Goal: Find specific page/section: Find specific page/section

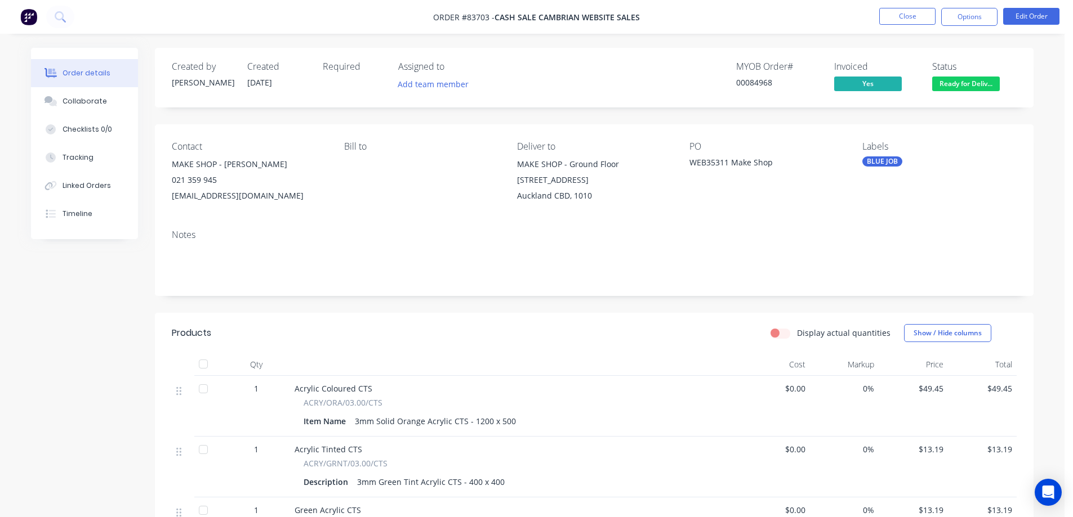
click at [614, 305] on div "Created by Jess Created 05/08/25 Required Assigned to Add team member MYOB Orde…" at bounding box center [594, 453] width 878 height 810
click at [34, 282] on div "Created by Jess Created 05/08/25 Required Assigned to Add team member MYOB Orde…" at bounding box center [532, 461] width 1002 height 827
click at [61, 9] on button at bounding box center [60, 17] width 28 height 23
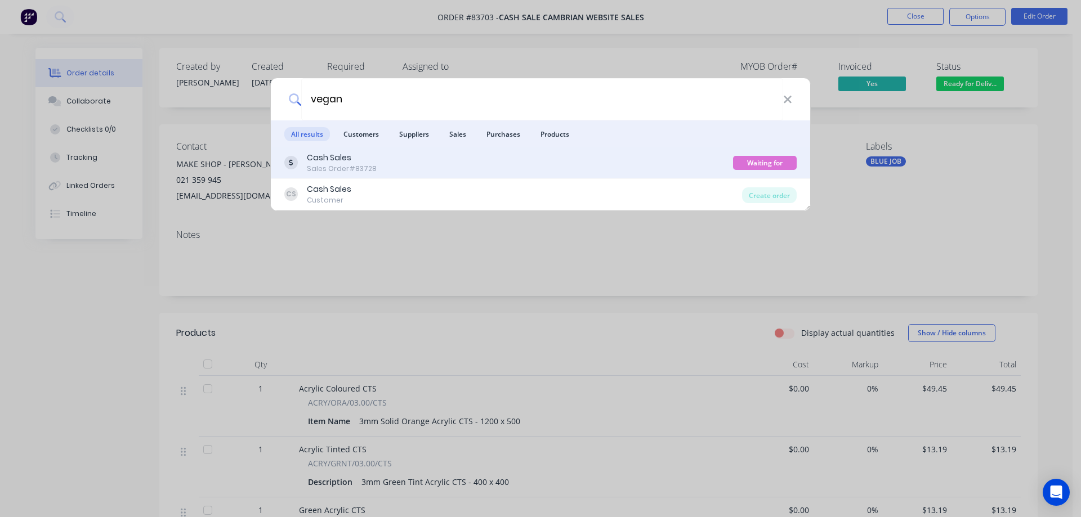
type input "vegan"
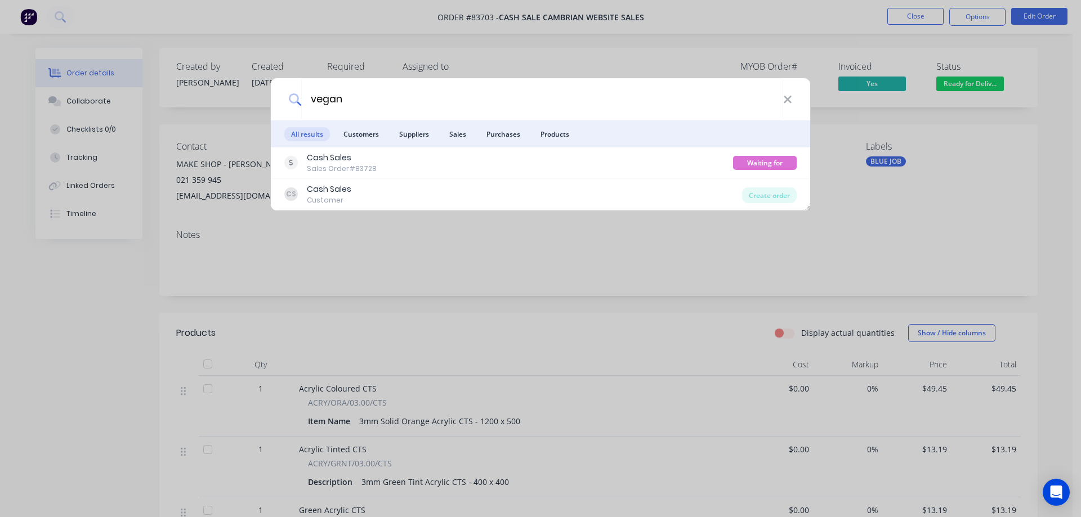
drag, startPoint x: 596, startPoint y: 158, endPoint x: 575, endPoint y: 158, distance: 20.3
click at [595, 157] on div "Cash Sales Sales Order #83728" at bounding box center [508, 163] width 449 height 22
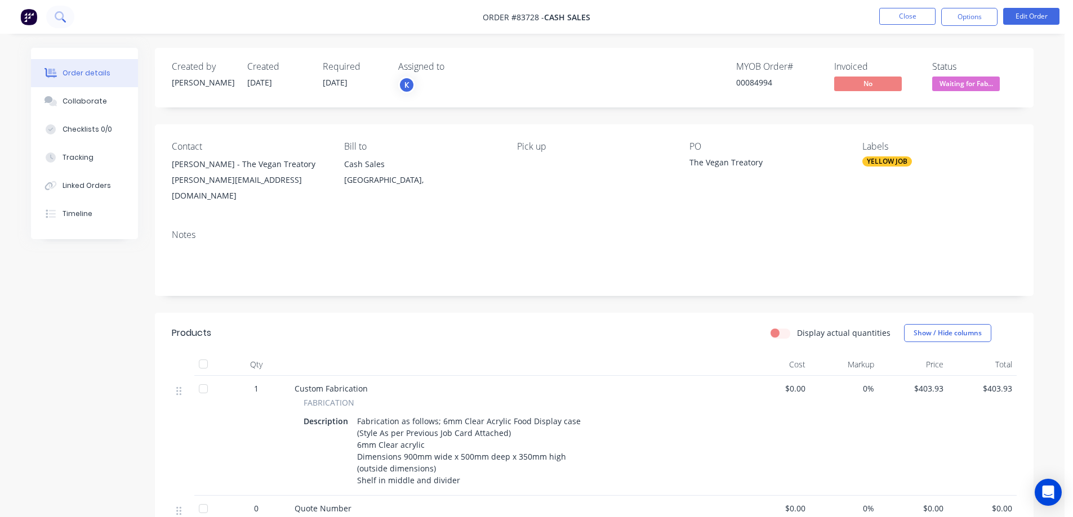
click at [69, 15] on button at bounding box center [60, 17] width 28 height 23
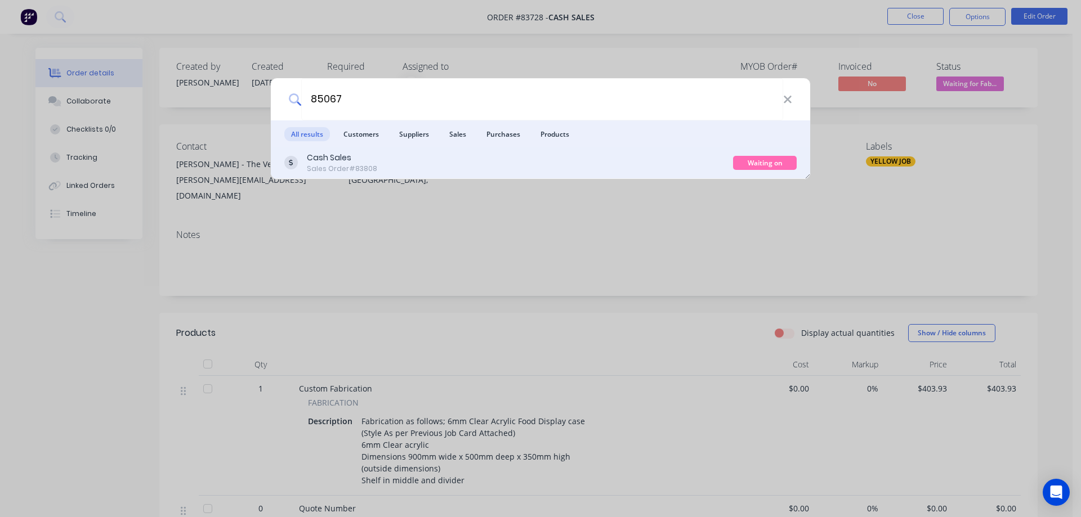
type input "85067"
click at [445, 173] on div "Cash Sales Sales Order #83808" at bounding box center [508, 163] width 449 height 22
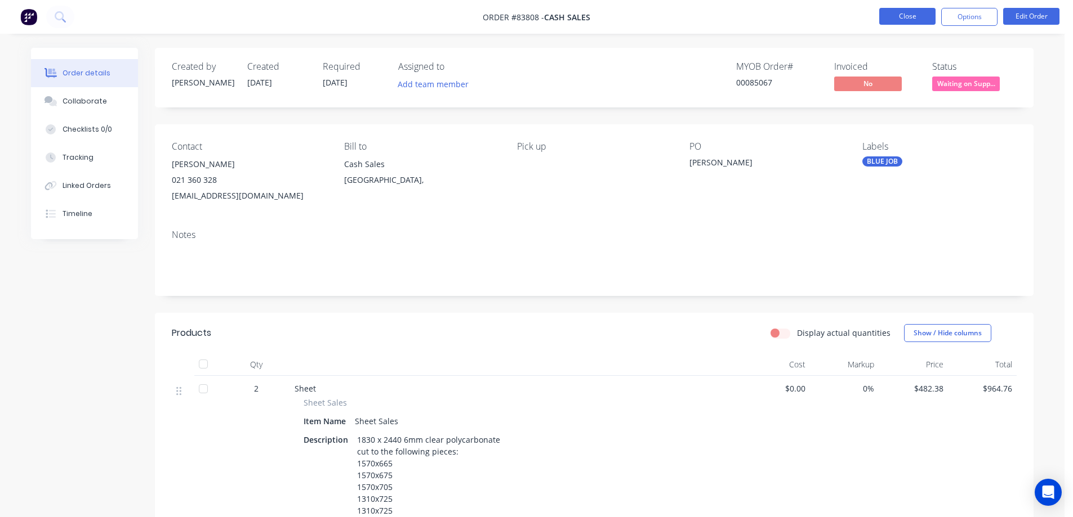
click at [906, 14] on button "Close" at bounding box center [907, 16] width 56 height 17
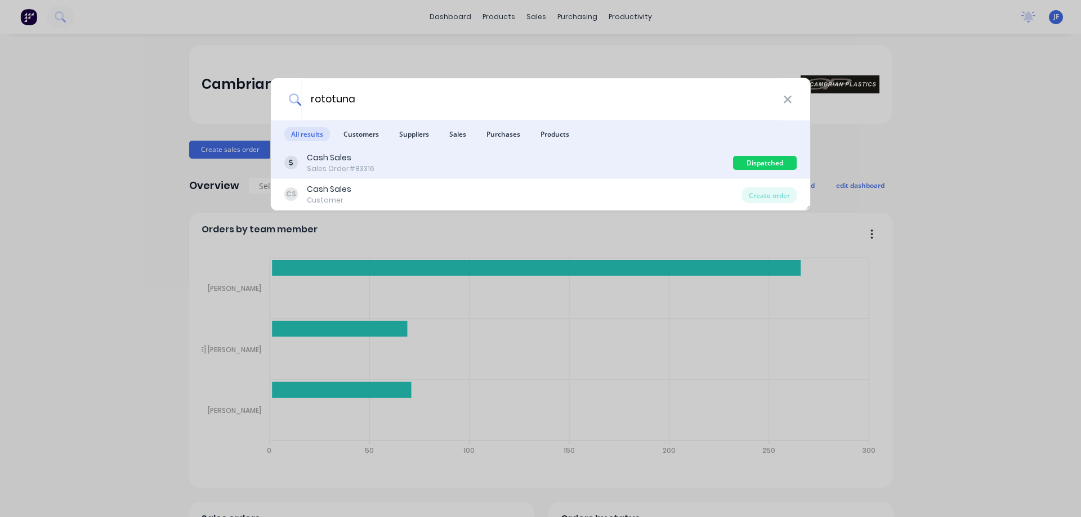
type input "rototuna"
click at [441, 159] on div "Cash Sales Sales Order #83316" at bounding box center [508, 163] width 449 height 22
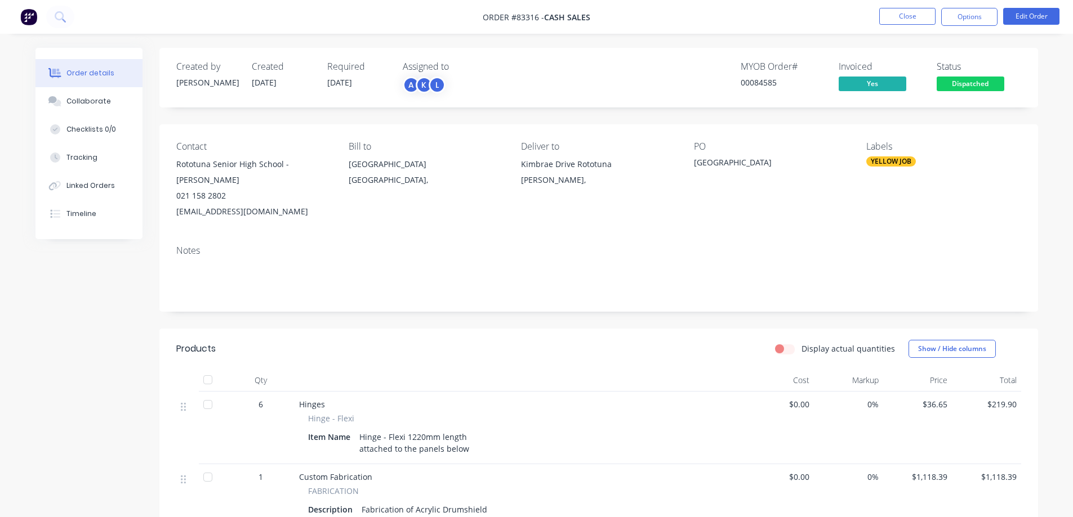
click at [603, 100] on div "Created by [PERSON_NAME] Created [DATE] Required [DATE] Assigned to A K L MYOB …" at bounding box center [598, 78] width 878 height 60
